Goal: Find contact information: Find contact information

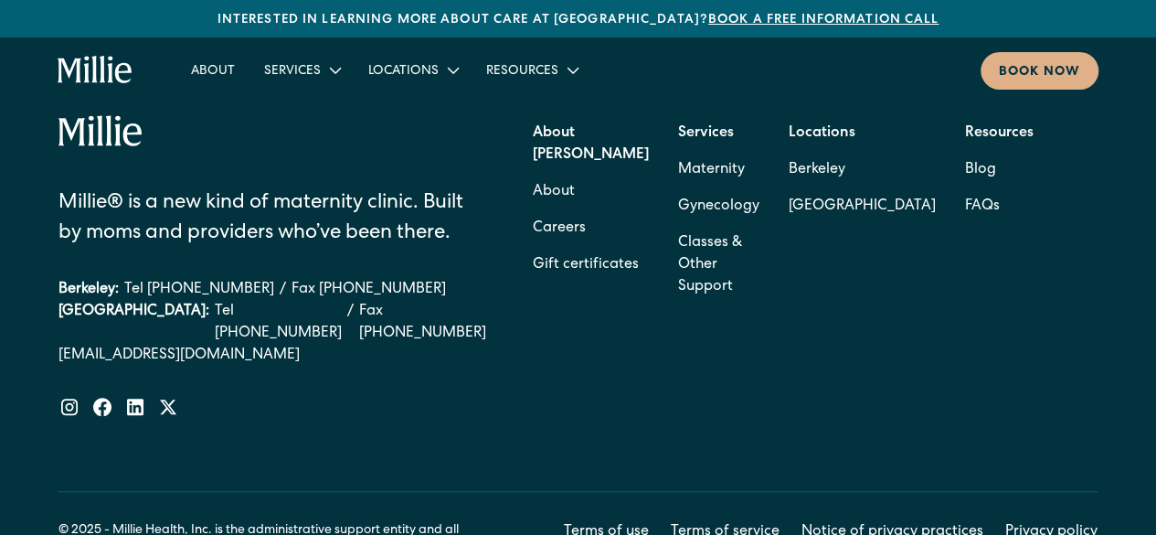
scroll to position [7303, 0]
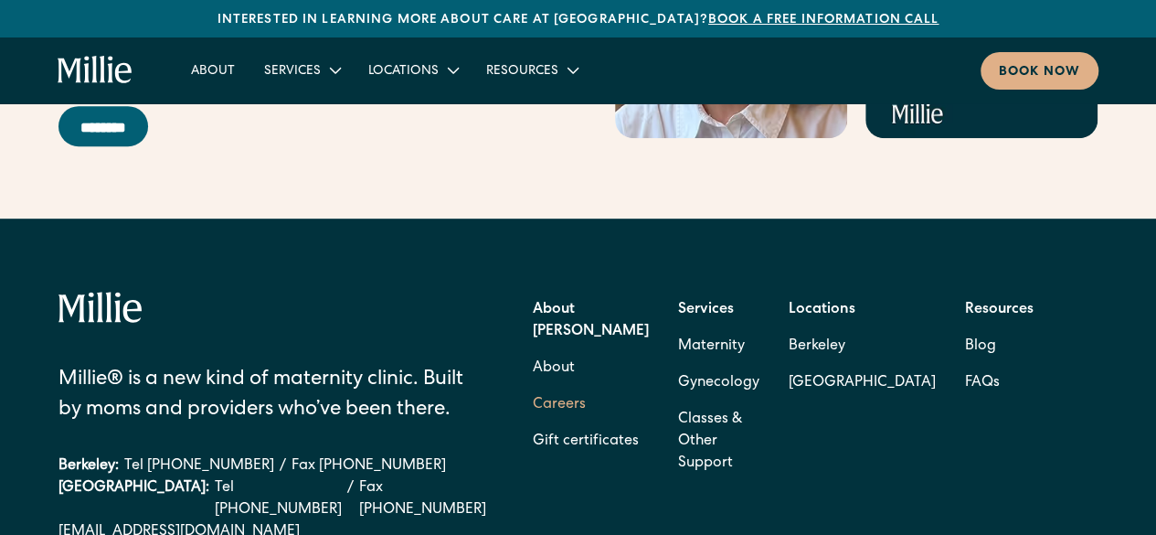
click at [559, 387] on link "Careers" at bounding box center [559, 405] width 53 height 37
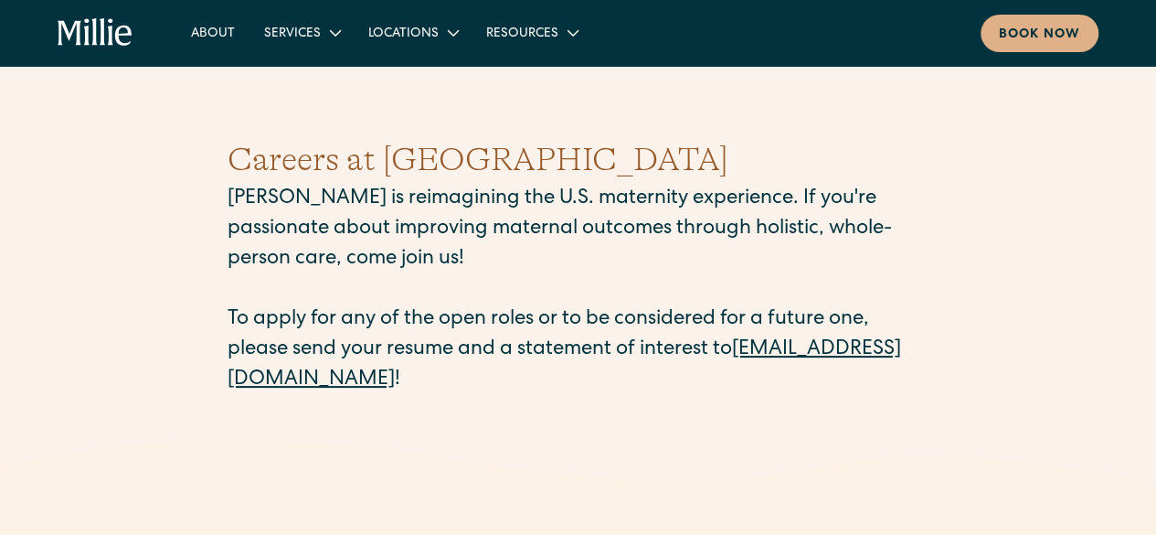
click at [294, 378] on link "careers@millieclinic.com" at bounding box center [565, 365] width 674 height 50
click at [406, 363] on p "Millie is reimagining the U.S. maternity experience. If you're passionate about…" at bounding box center [579, 290] width 702 height 211
click at [354, 374] on link "careers@millieclinic.com" at bounding box center [565, 365] width 674 height 50
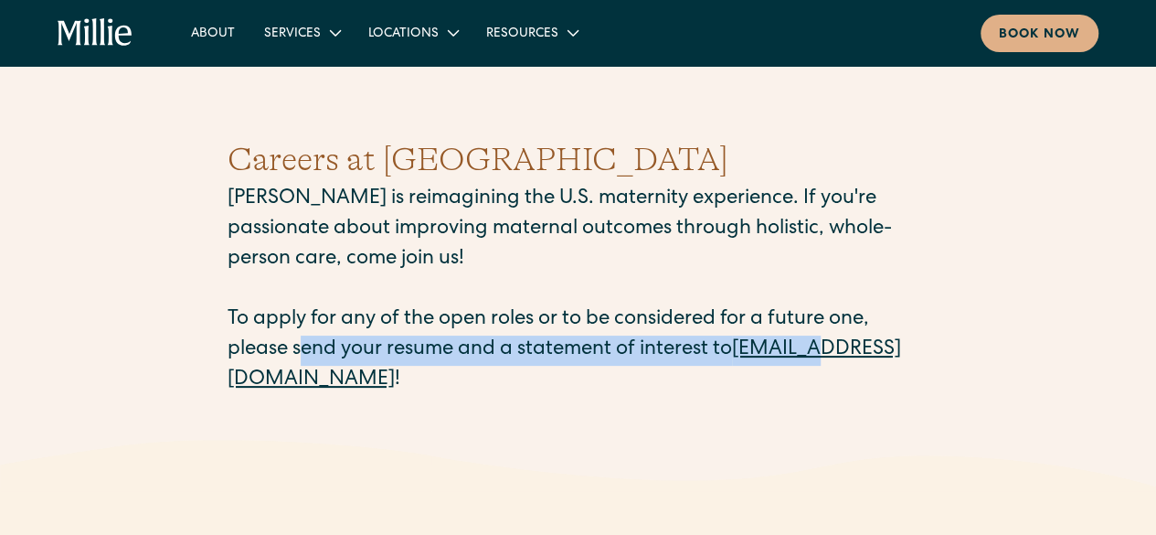
click at [307, 370] on p "Millie is reimagining the U.S. maternity experience. If you're passionate about…" at bounding box center [579, 290] width 702 height 211
click at [378, 389] on link "careers@millieclinic.com" at bounding box center [565, 365] width 674 height 50
click at [328, 374] on link "careers@millieclinic.com" at bounding box center [565, 365] width 674 height 50
click at [287, 437] on div "Careers at Millie Millie is reimagining the U.S. maternity experience. If you'r…" at bounding box center [579, 265] width 702 height 348
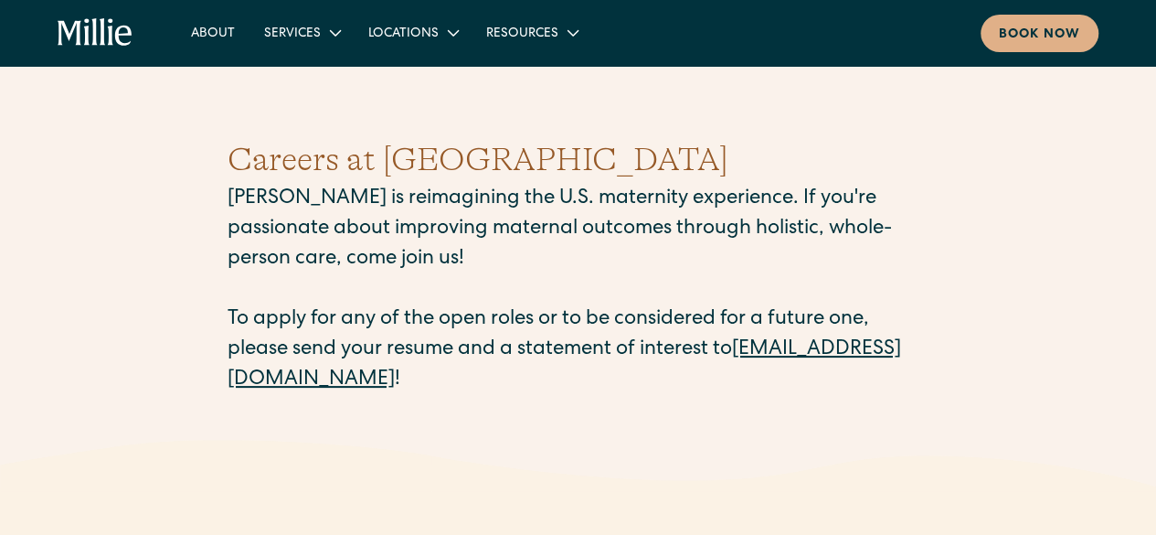
click at [324, 378] on link "careers@millieclinic.com" at bounding box center [565, 365] width 674 height 50
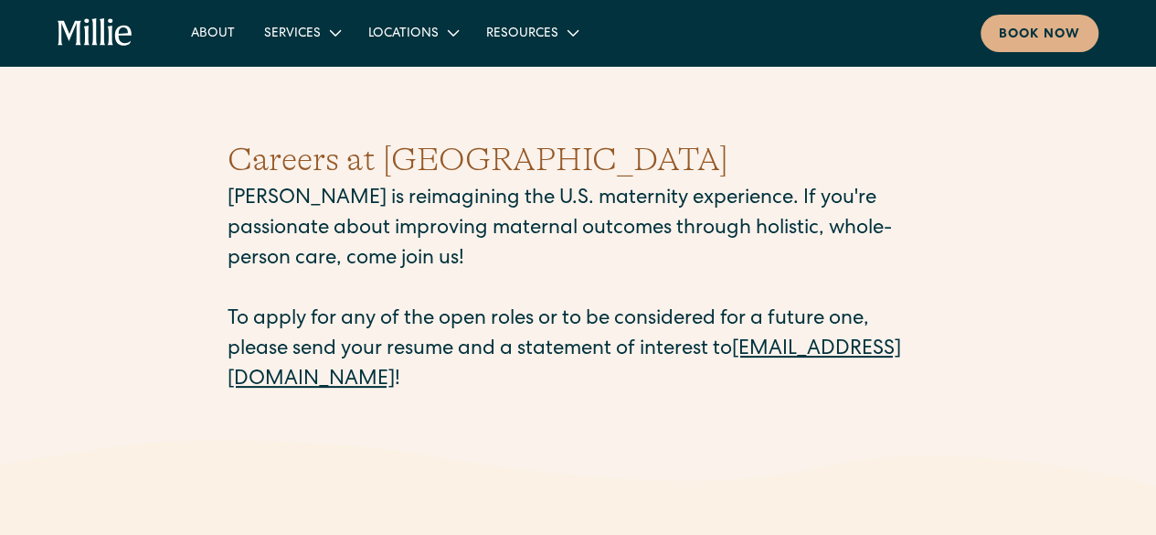
click at [324, 378] on link "careers@millieclinic.com" at bounding box center [565, 365] width 674 height 50
click at [382, 384] on link "careers@millieclinic.com" at bounding box center [565, 365] width 674 height 50
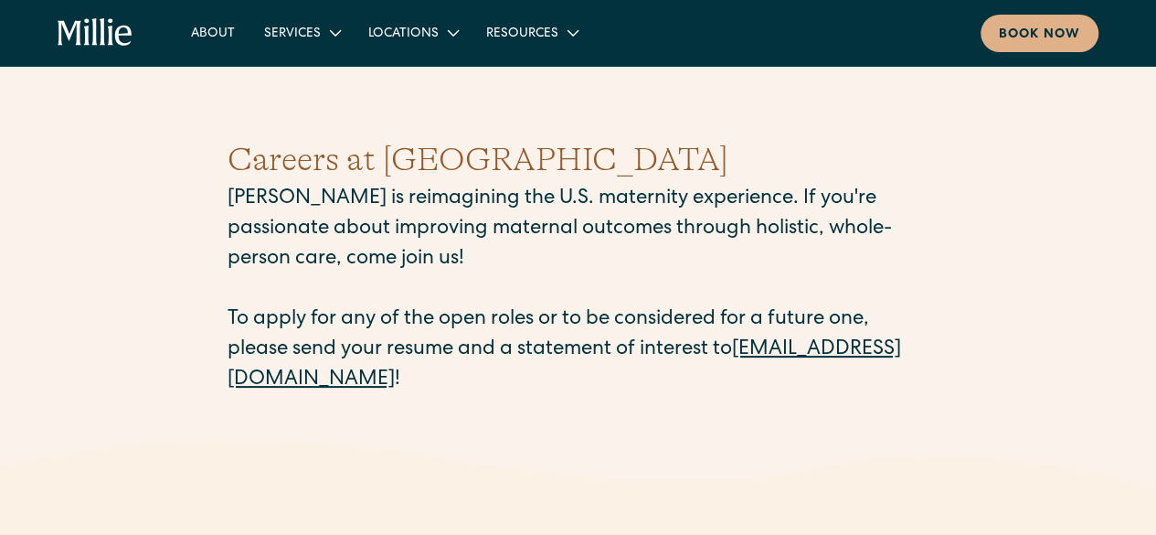
click at [382, 384] on link "careers@millieclinic.com" at bounding box center [565, 365] width 674 height 50
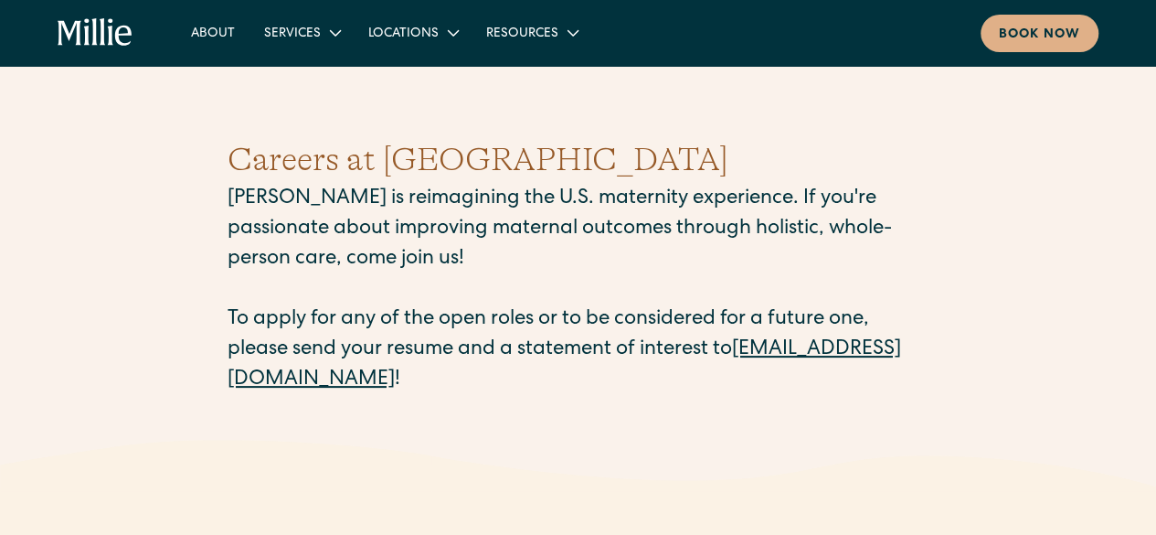
click at [382, 384] on link "careers@millieclinic.com" at bounding box center [565, 365] width 674 height 50
